Goal: Find specific page/section: Find specific page/section

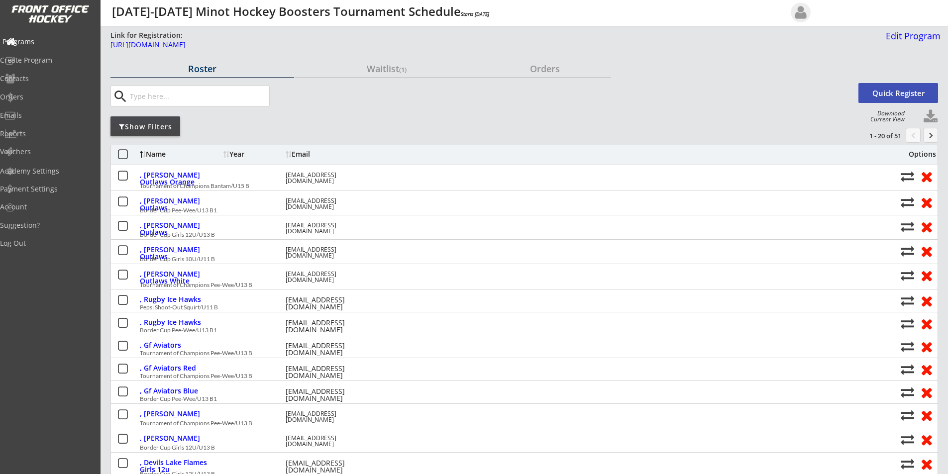
click at [38, 42] on div "Programs" at bounding box center [47, 41] width 90 height 7
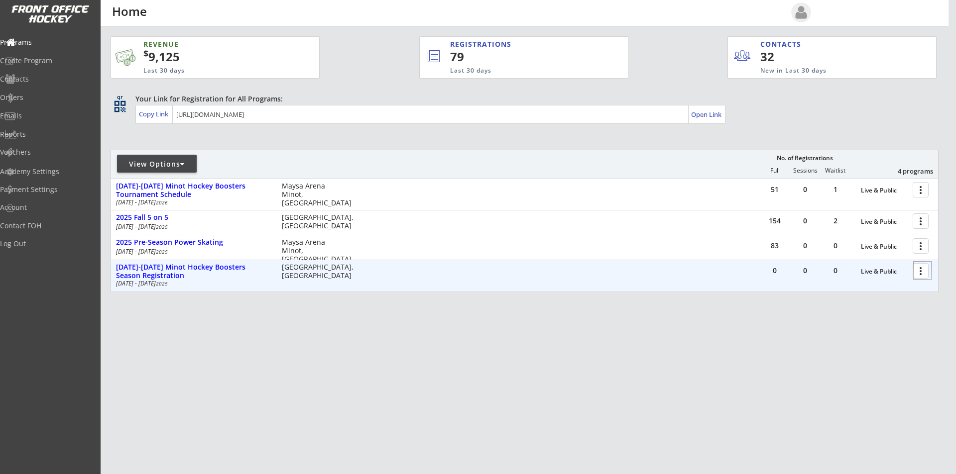
click at [918, 273] on div at bounding box center [921, 270] width 17 height 17
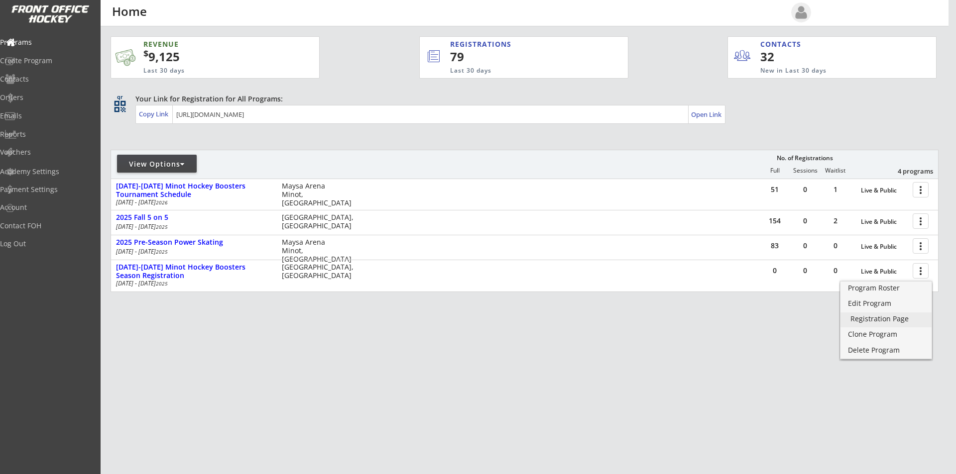
click at [890, 322] on div "Registration Page" at bounding box center [885, 319] width 71 height 7
